Goal: Check status: Check status

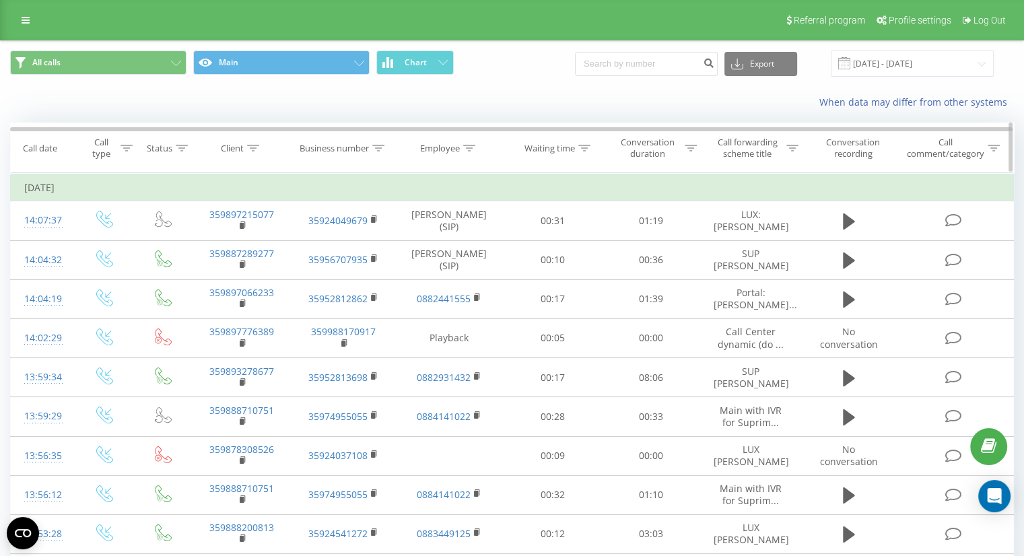
click at [792, 147] on icon at bounding box center [792, 148] width 12 height 7
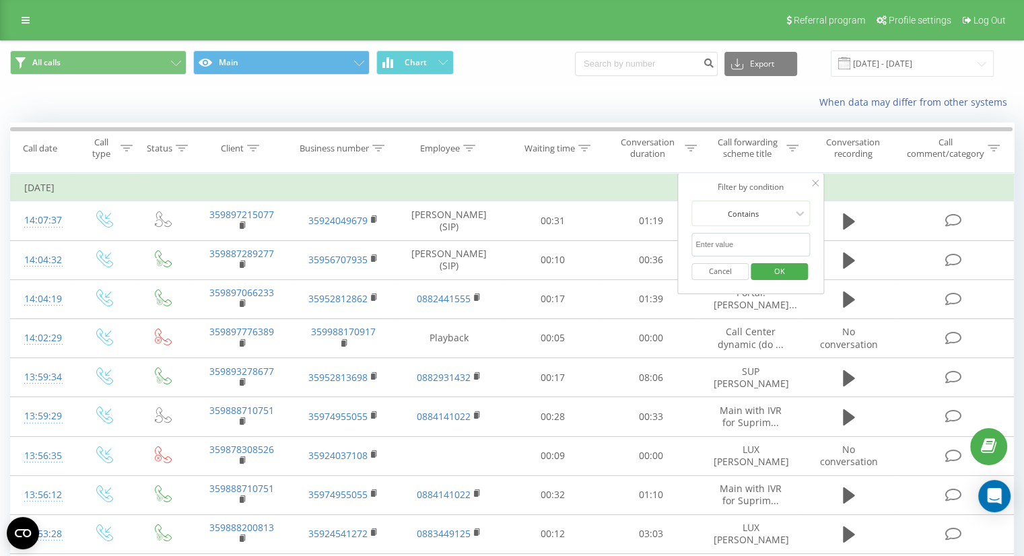
click at [739, 241] on input "text" at bounding box center [750, 245] width 118 height 24
click button "OK" at bounding box center [778, 271] width 57 height 17
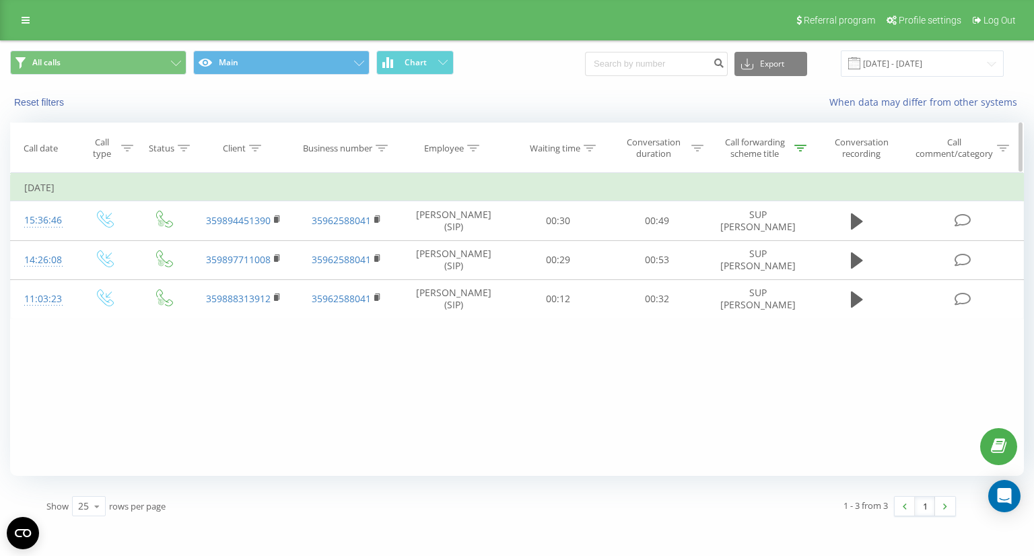
click at [799, 151] on div at bounding box center [800, 148] width 12 height 11
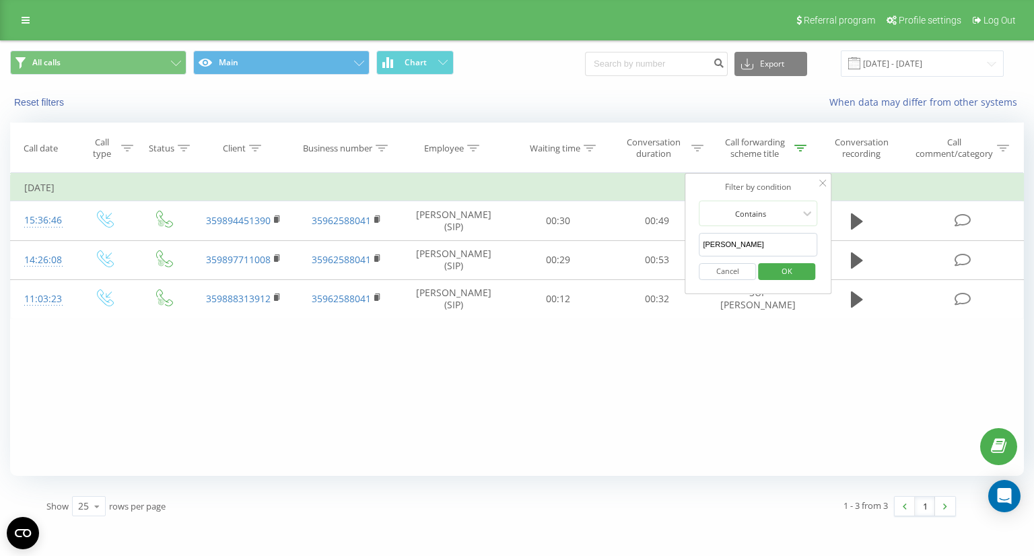
click at [773, 248] on input "стефан консулов" at bounding box center [758, 245] width 118 height 24
type input "с"
click at [781, 269] on span "OK" at bounding box center [787, 270] width 38 height 21
